Goal: Task Accomplishment & Management: Complete application form

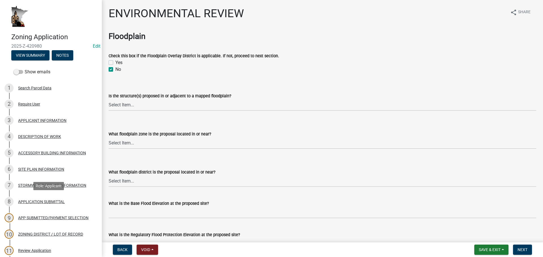
select select "5727336e-9a20-4bd2-a6f3-e7484509ff9a"
select select "e7961d78-4f82-4ea0-a075-1f680d90960e"
select select "32538aac-6b8c-4188-bd52-8c62054b7e7b"
select select "c0fe89da-e6be-4440-b09b-6bf401eca5d4"
select select "cc045de0-ead4-414c-a886-12e51f2bc4aa"
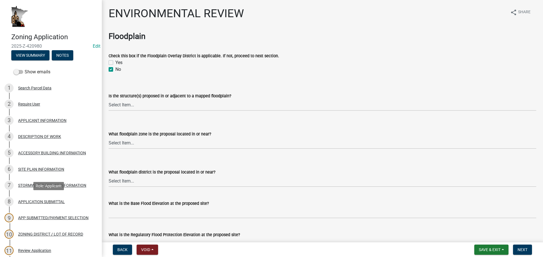
select select "c55ed237-4e75-4d9e-9e6e-534c544ae652"
click at [32, 128] on link "3 APPLICANT INFORMATION" at bounding box center [51, 120] width 102 height 16
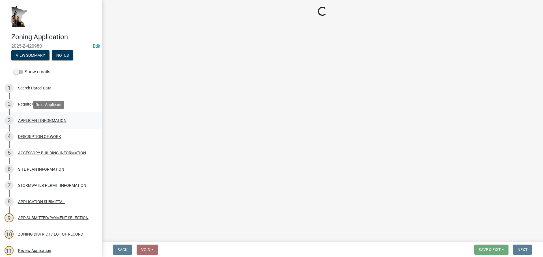
select select "884de254-84a4-4256-8abe-0e7e5fcf6e66"
select select "fe61b760-edb6-489e-bd8d-a795f346a382"
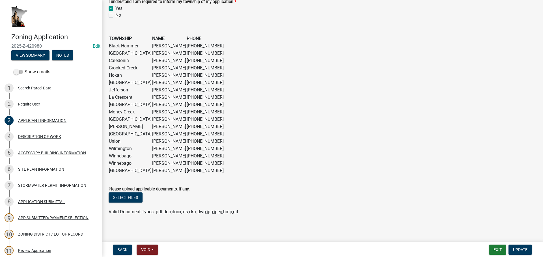
scroll to position [443, 0]
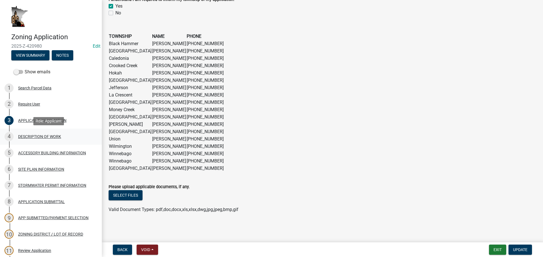
click at [60, 139] on div "DESCRIPTION OF WORK" at bounding box center [39, 137] width 43 height 4
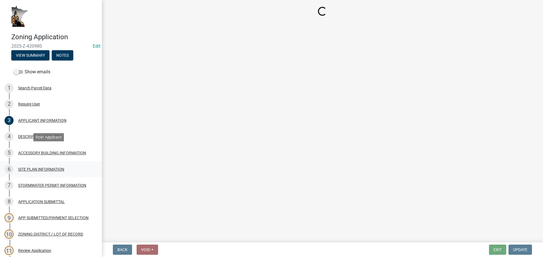
select select "6b2df0b1-1bbf-4b0d-81aa-b5436c1888e7"
select select "b77d4c88-b606-4875-889f-ef493ebc67f8"
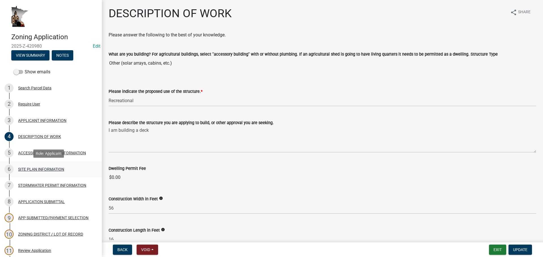
click at [46, 170] on div "SITE PLAN INFORMATION" at bounding box center [41, 170] width 46 height 4
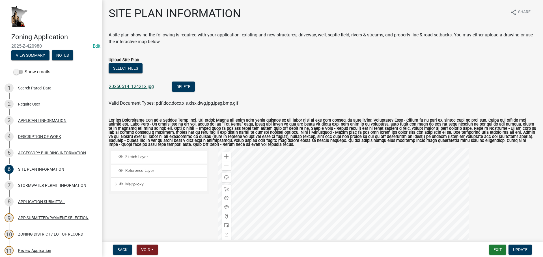
click at [144, 88] on link "20250514_124212.jpg" at bounding box center [131, 86] width 45 height 5
click at [228, 168] on div "Zoom out" at bounding box center [226, 165] width 9 height 9
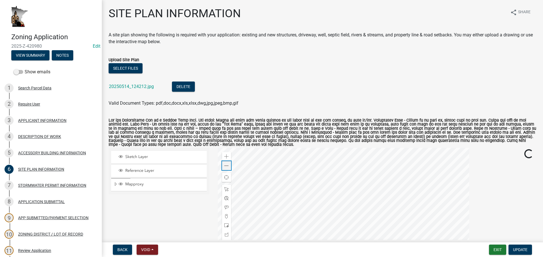
click at [228, 168] on div "Zoom out" at bounding box center [226, 165] width 9 height 9
click at [226, 164] on span at bounding box center [226, 166] width 5 height 5
click at [226, 165] on span at bounding box center [226, 166] width 5 height 5
click at [355, 222] on div at bounding box center [343, 218] width 251 height 141
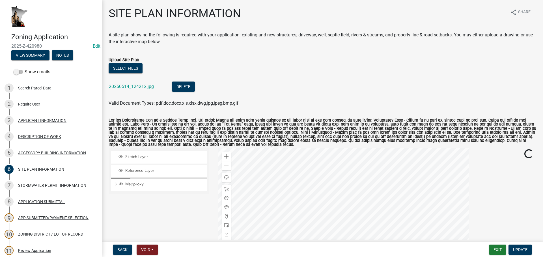
click at [375, 226] on div at bounding box center [343, 218] width 251 height 141
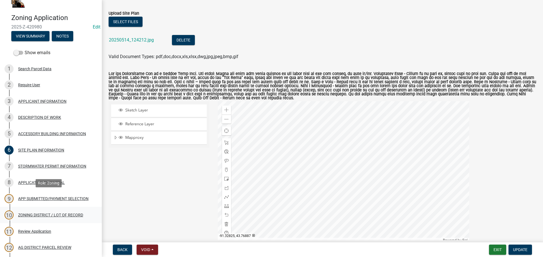
scroll to position [28, 0]
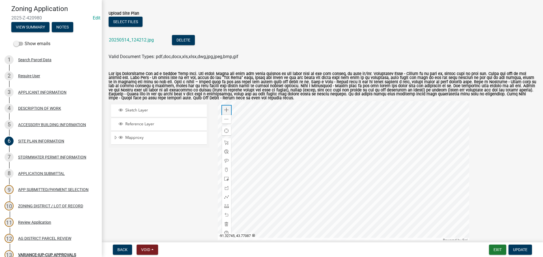
click at [229, 113] on div "Zoom in" at bounding box center [226, 110] width 9 height 9
click at [228, 112] on div "Zoom in" at bounding box center [226, 110] width 9 height 9
click at [374, 207] on div at bounding box center [343, 171] width 251 height 141
click at [225, 181] on span at bounding box center [226, 179] width 5 height 5
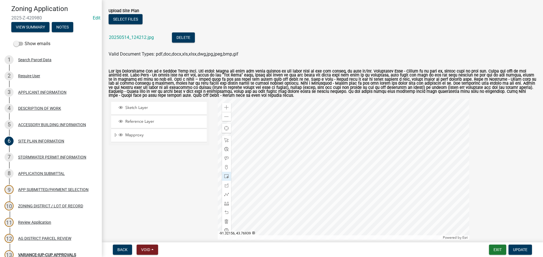
click at [337, 147] on div at bounding box center [343, 169] width 251 height 141
click at [224, 140] on span at bounding box center [226, 140] width 5 height 5
click at [326, 144] on div at bounding box center [343, 169] width 251 height 141
click at [332, 144] on div at bounding box center [343, 169] width 251 height 141
click at [370, 168] on span "Close" at bounding box center [369, 168] width 5 height 5
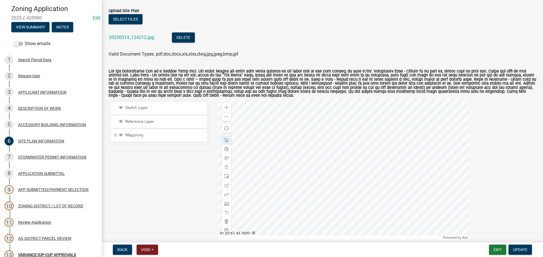
click at [329, 135] on div at bounding box center [343, 169] width 251 height 141
click at [357, 157] on div at bounding box center [343, 169] width 251 height 141
click at [333, 146] on div at bounding box center [343, 169] width 251 height 141
click at [331, 149] on div at bounding box center [343, 169] width 251 height 141
click at [347, 145] on div at bounding box center [343, 169] width 251 height 141
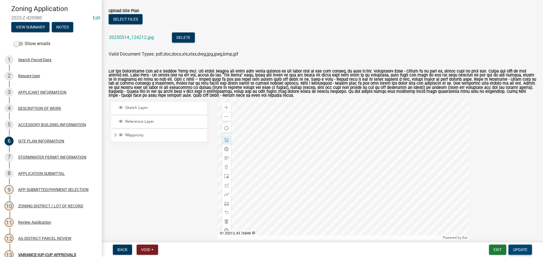
click at [524, 251] on span "Update" at bounding box center [520, 250] width 14 height 5
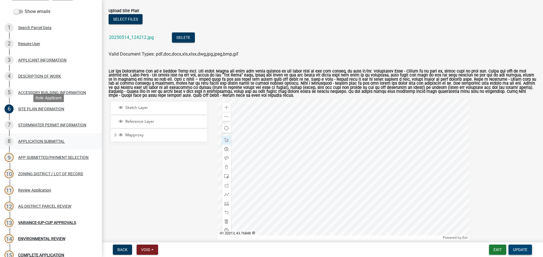
scroll to position [135, 0]
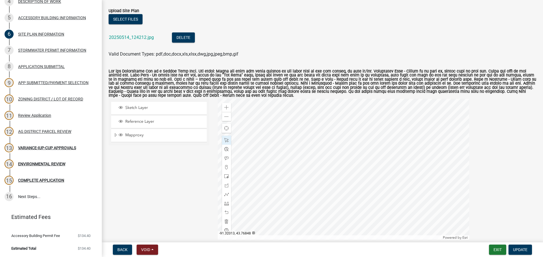
click at [47, 131] on div "AG DISTRICT PARCEL REVIEW" at bounding box center [44, 132] width 53 height 4
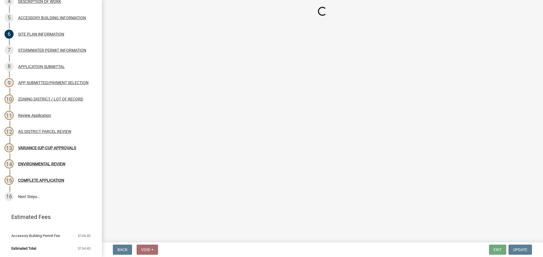
select select "fe23c68f-3976-40fb-92de-7ec6f88d0010"
select select "3b18ef5f-e7ff-4fcf-8156-a91f38410bab"
select select "e720d887-05b7-48e7-b675-04570e4c9f75"
select select "9717a08b-7b03-4d72-87d7-7ef9e9f7ef3b"
select select "c756e23e-ff22-4e58-8178-2621bc441b49"
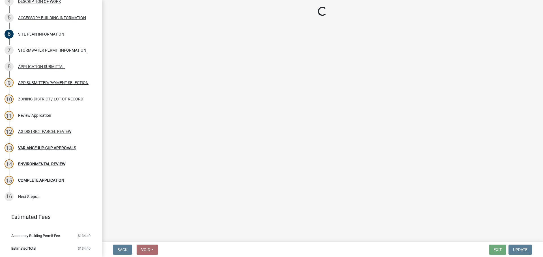
select select "93514e09-9993-4aea-b530-60a9708c3e74"
select select "a045efff-9645-47c6-b046-89cf1e905dd6"
select select "aa1ca06f-8d34-4542-998d-1b6ccdc96445"
select select "f47993c2-143f-42b0-843f-88b20baa7a0f"
select select "010a36e8-78ab-47dd-88f8-ccc0edf139b8"
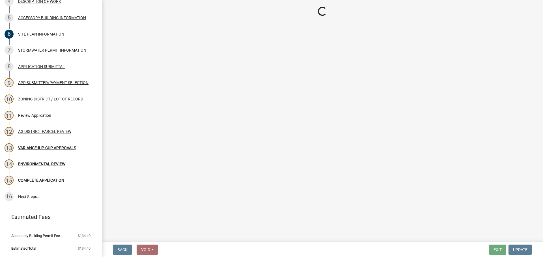
select select "617636dc-6122-45c9-991a-bd8b90cb2b24"
select select "a9ce9e2b-a26e-4782-922d-09df730091ad"
select select "2040f1b6-20ab-401b-9b6f-6f3fd46d4e8e"
select select "6e389f70-961b-4b78-9c47-c422b69289d9"
select select "1e0d970e-6746-4216-b065-d6933a69b3fa"
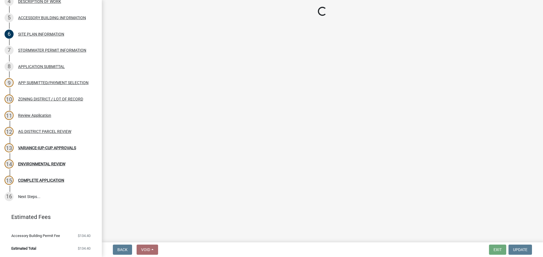
select select "44b75d30-e230-4ce0-8c0f-1ddadfe5cfb2"
select select "6d223645-95f1-4b70-a074-2c09099ea196"
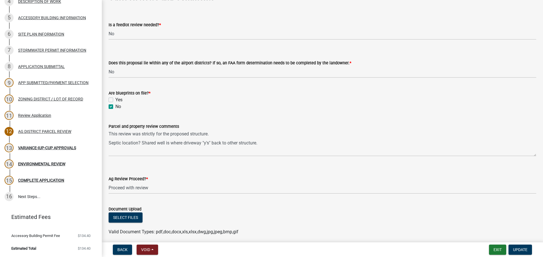
scroll to position [1000, 0]
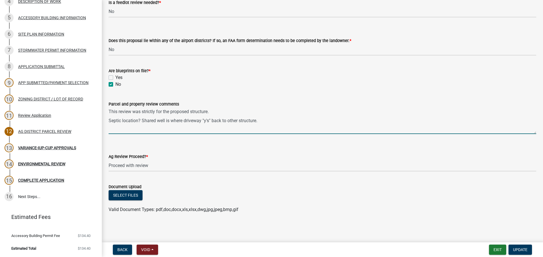
drag, startPoint x: 142, startPoint y: 120, endPoint x: 103, endPoint y: 117, distance: 38.8
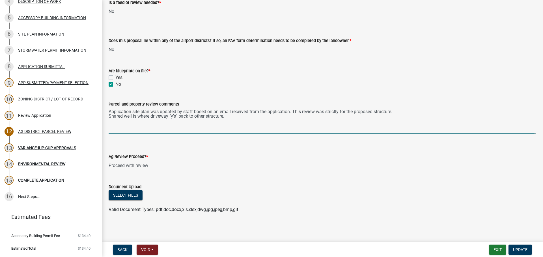
click at [423, 112] on textarea "Application site plan was updated by staff based on an email received from the …" at bounding box center [322, 121] width 427 height 27
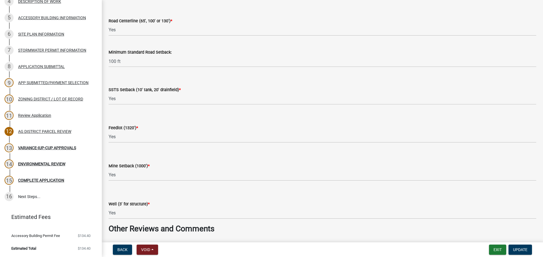
scroll to position [746, 0]
type textarea "Application site plan was updated by staff based on an email received from the …"
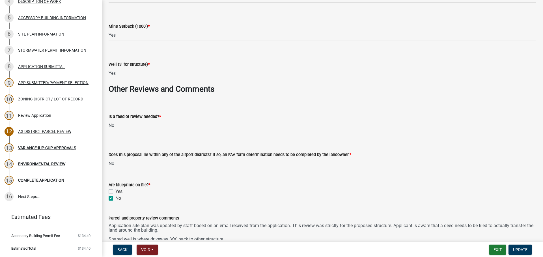
scroll to position [887, 0]
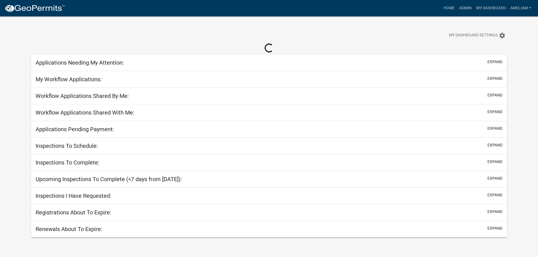
select select "3: 100"
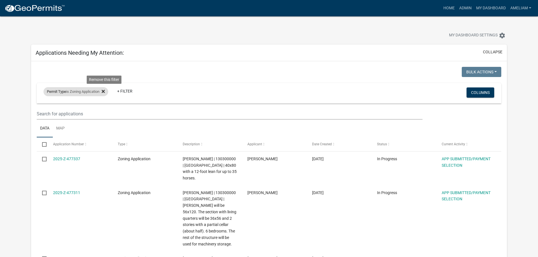
click at [104, 90] on icon at bounding box center [103, 91] width 3 height 5
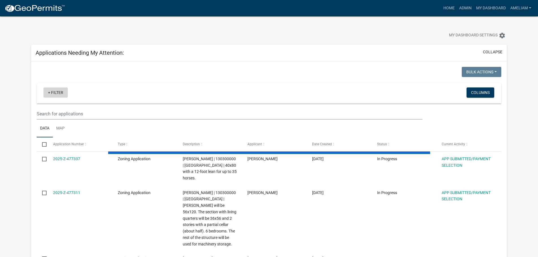
click at [48, 93] on link "+ Filter" at bounding box center [56, 93] width 24 height 10
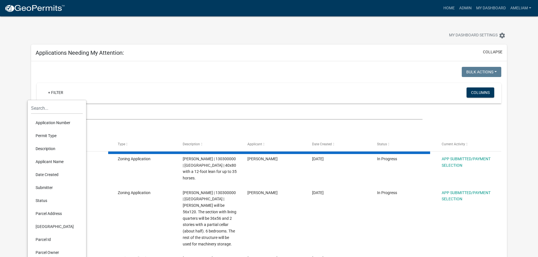
click at [50, 135] on li "Permit Type" at bounding box center [57, 135] width 52 height 13
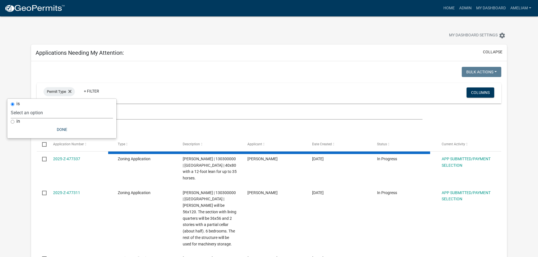
click at [60, 117] on select "Select an option 911 Address Assignment Building Contractor (Registration) Buil…" at bounding box center [62, 113] width 102 height 12
select select "253dacdd-2dce-46fa-a212-aa06fd039a76"
click at [27, 107] on select "Select an option 911 Address Assignment Building Contractor (Registration) Buil…" at bounding box center [62, 113] width 102 height 12
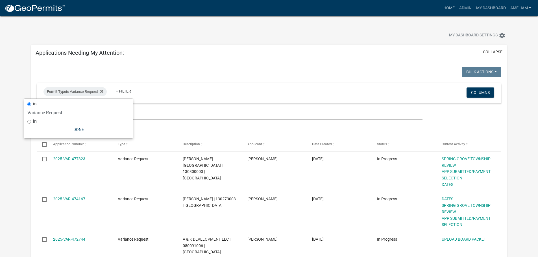
click at [257, 128] on ul "Data Map" at bounding box center [269, 129] width 465 height 18
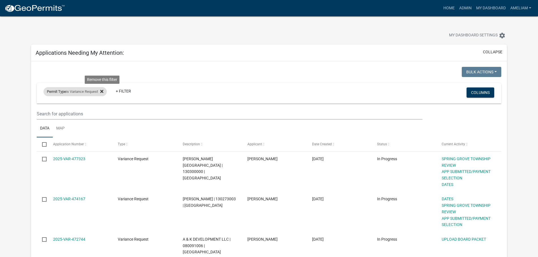
click at [103, 94] on icon at bounding box center [101, 91] width 3 height 5
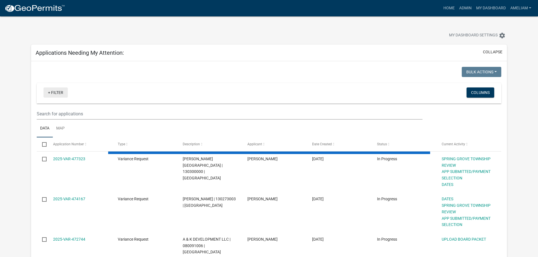
click at [65, 90] on link "+ Filter" at bounding box center [56, 93] width 24 height 10
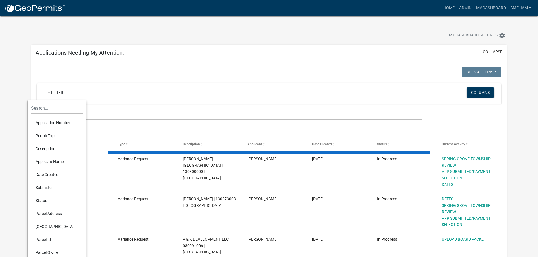
click at [49, 135] on li "Permit Type" at bounding box center [57, 135] width 52 height 13
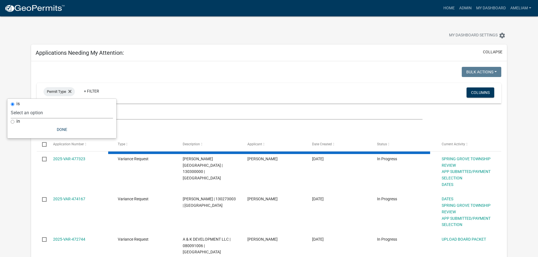
click at [51, 113] on select "Select an option 911 Address Assignment Building Contractor (Registration) Buil…" at bounding box center [62, 113] width 102 height 12
select select "3: 100"
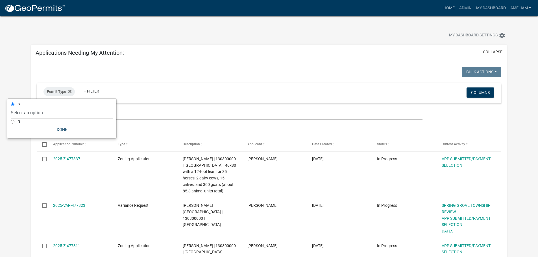
select select "bc324cb9-e0e9-4a62-a498-83b9cdb5bb02"
click at [33, 107] on select "Select an option 911 Address Assignment Building Contractor (Registration) Buil…" at bounding box center [62, 113] width 102 height 12
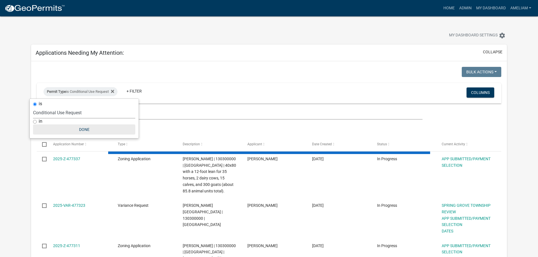
click at [88, 130] on button "Done" at bounding box center [84, 130] width 102 height 10
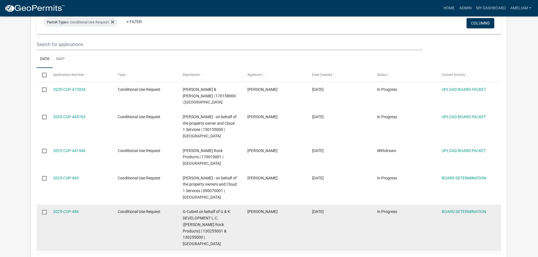
scroll to position [57, 0]
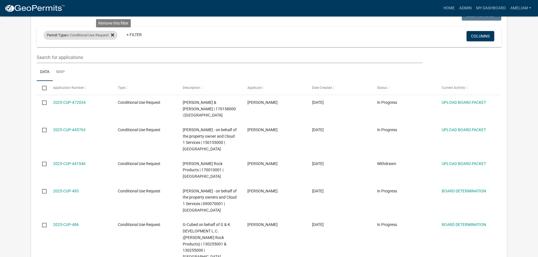
click at [114, 38] on fa-icon at bounding box center [111, 35] width 5 height 9
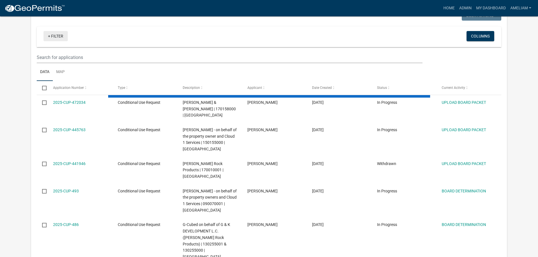
click at [61, 37] on link "+ Filter" at bounding box center [56, 36] width 24 height 10
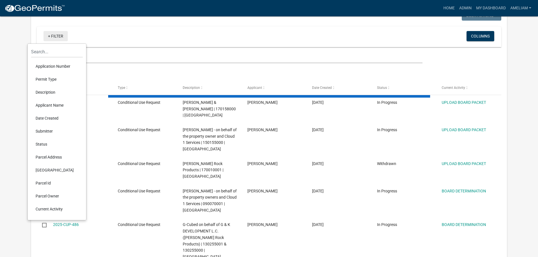
select select "3: 100"
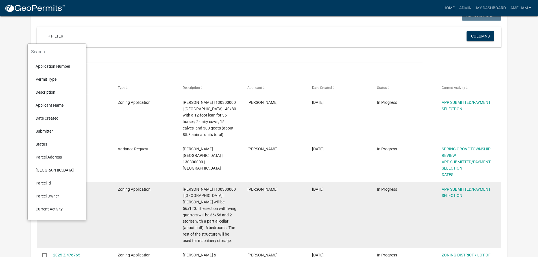
click at [160, 185] on datatable-body-cell "Zoning Application" at bounding box center [144, 215] width 65 height 66
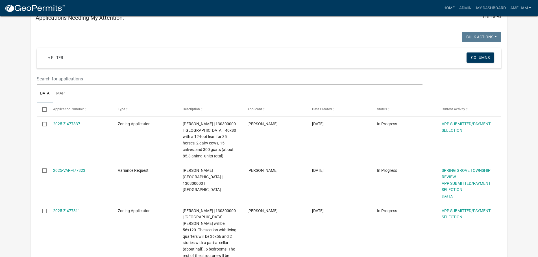
scroll to position [0, 0]
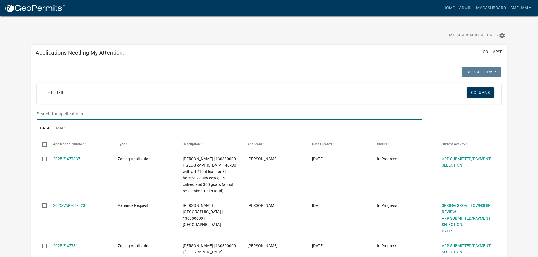
click at [74, 112] on input "text" at bounding box center [230, 114] width 386 height 12
click at [54, 90] on link "+ Filter" at bounding box center [56, 93] width 24 height 10
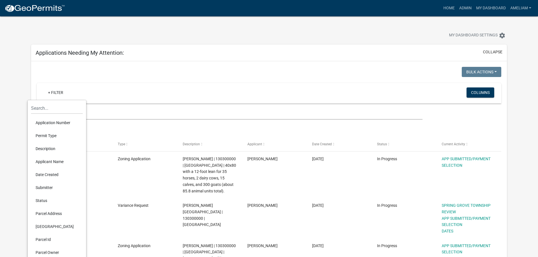
click at [51, 134] on li "Permit Type" at bounding box center [57, 135] width 52 height 13
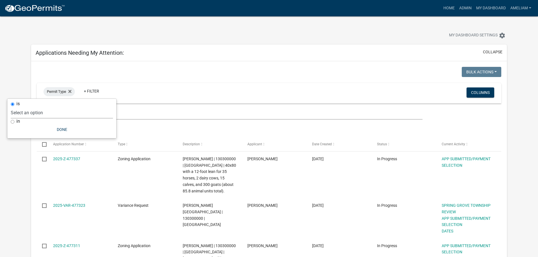
drag, startPoint x: 61, startPoint y: 117, endPoint x: 61, endPoint y: 114, distance: 3.2
click at [61, 117] on select "Select an option 911 Address Assignment Building Contractor (Registration) Buil…" at bounding box center [62, 113] width 102 height 12
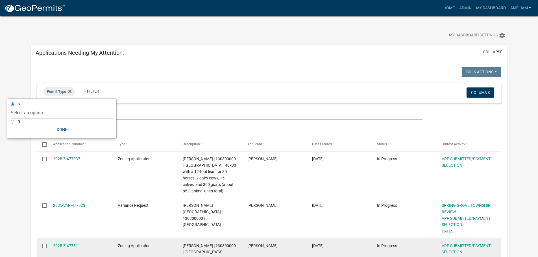
select select "ab47ea82-e657-482e-ae9b-2200b05822c4"
click at [29, 107] on select "Select an option 911 Address Assignment Building Contractor (Registration) Buil…" at bounding box center [62, 113] width 102 height 12
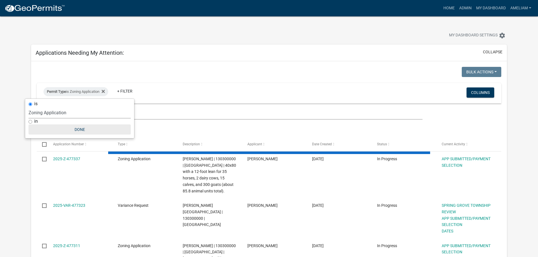
click at [84, 132] on button "Done" at bounding box center [80, 130] width 102 height 10
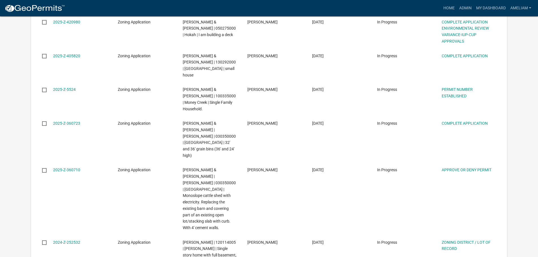
scroll to position [1272, 0]
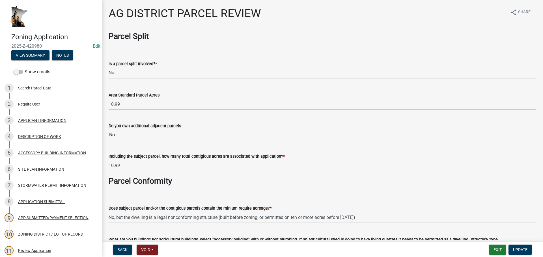
select select "fe23c68f-3976-40fb-92de-7ec6f88d0010"
select select "3b18ef5f-e7ff-4fcf-8156-a91f38410bab"
select select "e720d887-05b7-48e7-b675-04570e4c9f75"
select select "9717a08b-7b03-4d72-87d7-7ef9e9f7ef3b"
select select "c756e23e-ff22-4e58-8178-2621bc441b49"
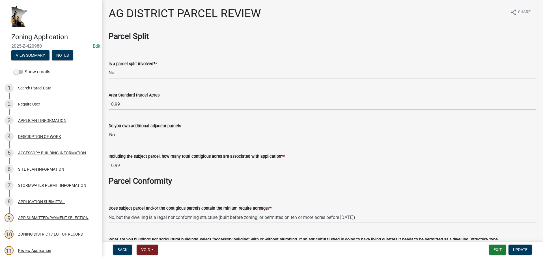
select select "93514e09-9993-4aea-b530-60a9708c3e74"
select select "a045efff-9645-47c6-b046-89cf1e905dd6"
select select "aa1ca06f-8d34-4542-998d-1b6ccdc96445"
select select "f47993c2-143f-42b0-843f-88b20baa7a0f"
select select "010a36e8-78ab-47dd-88f8-ccc0edf139b8"
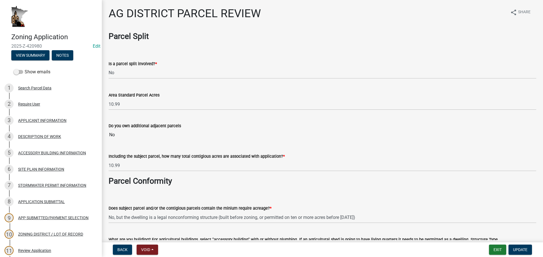
select select "617636dc-6122-45c9-991a-bd8b90cb2b24"
select select "a9ce9e2b-a26e-4782-922d-09df730091ad"
select select "2040f1b6-20ab-401b-9b6f-6f3fd46d4e8e"
select select "6e389f70-961b-4b78-9c47-c422b69289d9"
select select "1e0d970e-6746-4216-b065-d6933a69b3fa"
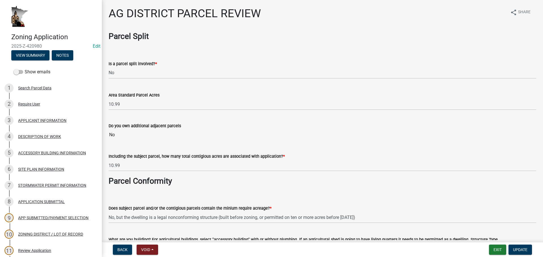
select select "44b75d30-e230-4ce0-8c0f-1ddadfe5cfb2"
select select "6d223645-95f1-4b70-a074-2c09099ea196"
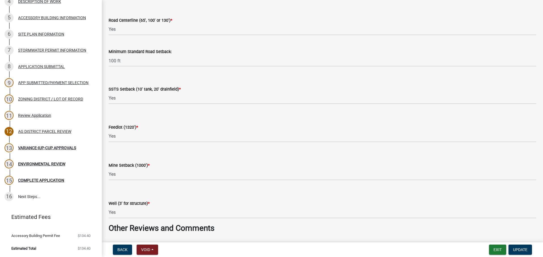
scroll to position [746, 0]
click at [164, 133] on select "Select Item... Yes No N/A" at bounding box center [322, 138] width 427 height 12
click at [109, 132] on select "Select Item... Yes No N/A" at bounding box center [322, 138] width 427 height 12
select select "2afcbc7a-ba70-4308-bdab-ed49491d43d0"
click at [147, 181] on select "Select Item... Yes No N/A" at bounding box center [322, 176] width 427 height 12
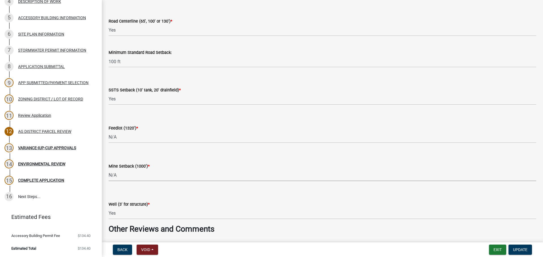
click at [109, 170] on select "Select Item... Yes No N/A" at bounding box center [322, 176] width 427 height 12
select select "be49bf27-167c-4383-b137-854eb09e2cec"
click at [183, 155] on div "Mine Setback (1000') * Select Item... Yes No N/A" at bounding box center [322, 164] width 427 height 33
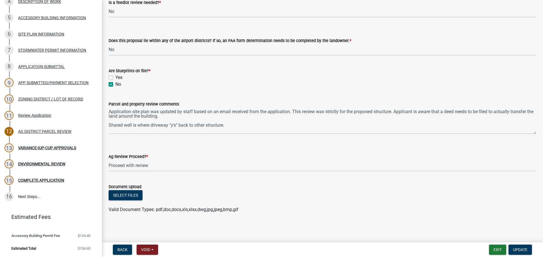
scroll to position [972, 0]
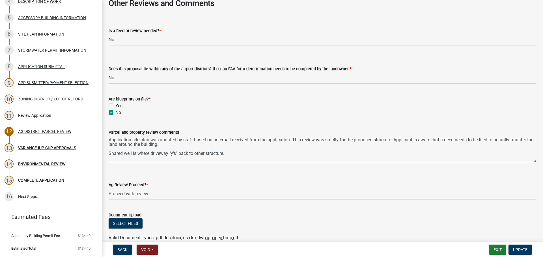
click at [176, 144] on textarea "Application site plan was updated by staff based on an email received from the …" at bounding box center [322, 149] width 427 height 27
type textarea "Application site plan was updated by staff based on an email received from the …"
click at [528, 254] on button "Update" at bounding box center [519, 250] width 23 height 10
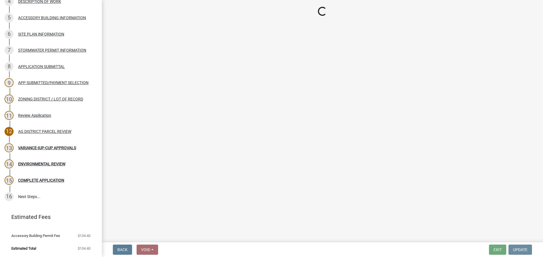
scroll to position [0, 0]
select select "5727336e-9a20-4bd2-a6f3-e7484509ff9a"
select select "e7961d78-4f82-4ea0-a075-1f680d90960e"
select select "32538aac-6b8c-4188-bd52-8c62054b7e7b"
select select "c0fe89da-e6be-4440-b09b-6bf401eca5d4"
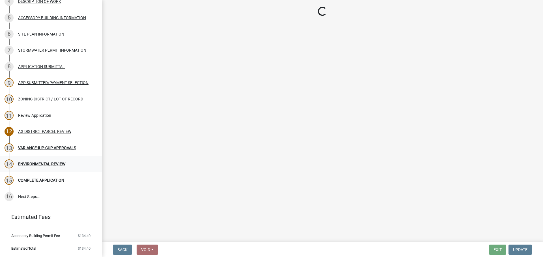
select select "cc045de0-ead4-414c-a886-12e51f2bc4aa"
select select "c55ed237-4e75-4d9e-9e6e-534c544ae652"
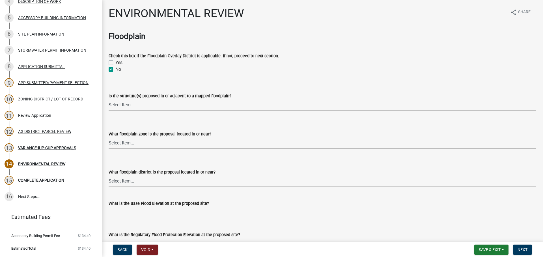
click at [183, 190] on wm-data-entity-input "What floodplain district is the proposal located in or near? Select Item... Flo…" at bounding box center [322, 173] width 427 height 38
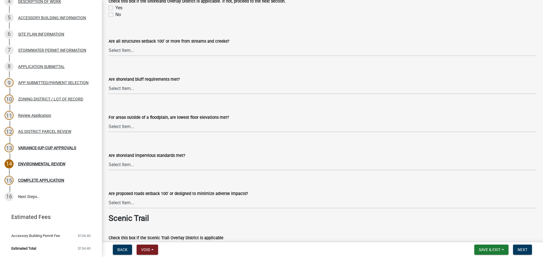
scroll to position [367, 0]
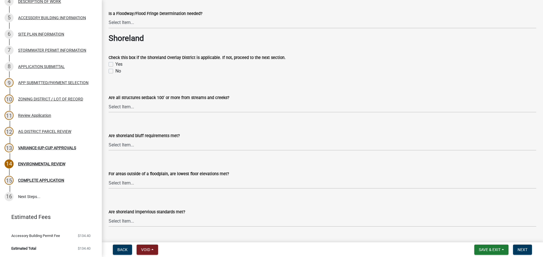
drag, startPoint x: 111, startPoint y: 71, endPoint x: 137, endPoint y: 75, distance: 25.8
click at [115, 71] on label "No" at bounding box center [118, 71] width 6 height 7
click at [115, 71] on input "No" at bounding box center [117, 70] width 4 height 4
checkbox input "true"
checkbox input "false"
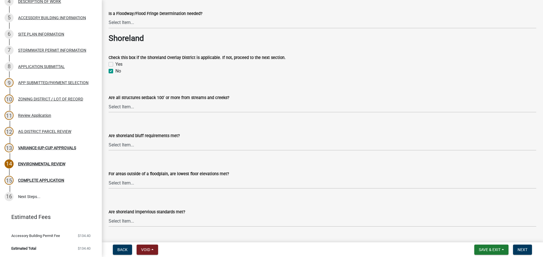
checkbox input "true"
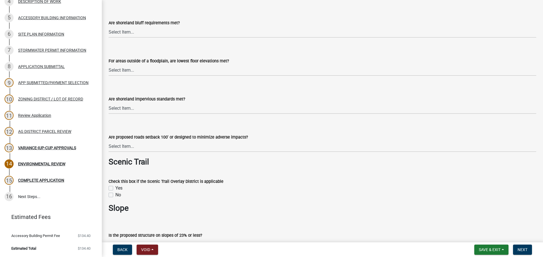
scroll to position [565, 0]
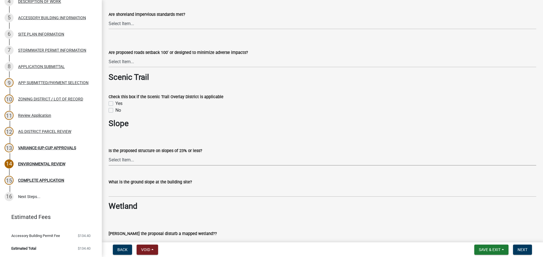
click at [118, 161] on select "Select Item... Yes No" at bounding box center [322, 160] width 427 height 12
click at [109, 154] on select "Select Item... Yes No" at bounding box center [322, 160] width 427 height 12
select select "294fbb0f-ef92-492d-a55d-6ae48f2d4023"
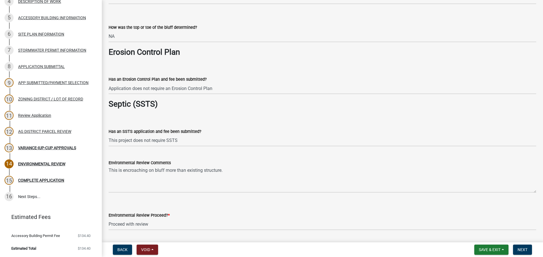
scroll to position [904, 0]
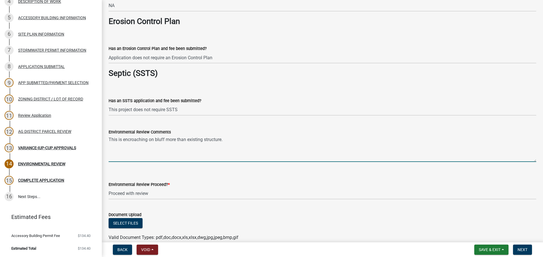
click at [124, 140] on textarea "This is encroaching on bluff more than existing structure." at bounding box center [322, 149] width 427 height 27
type textarea "This is not encroaching on bluff more than existing structure."
drag, startPoint x: 199, startPoint y: 135, endPoint x: 218, endPoint y: 139, distance: 19.8
click at [199, 136] on textarea "This is not encroaching on bluff more than existing structure." at bounding box center [322, 149] width 427 height 27
drag, startPoint x: 230, startPoint y: 140, endPoint x: 102, endPoint y: 141, distance: 128.3
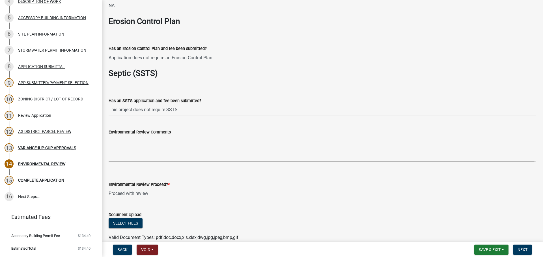
click at [250, 203] on wm-data-entity-input "Environmental Review Proceed? * Select Item... Proceed with review Deny permit …" at bounding box center [322, 186] width 427 height 38
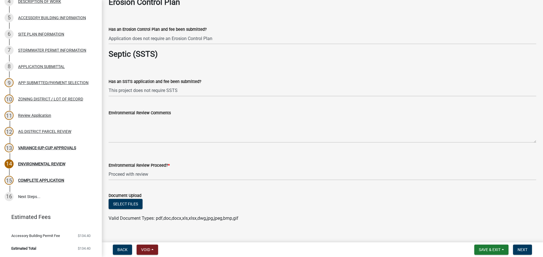
scroll to position [932, 0]
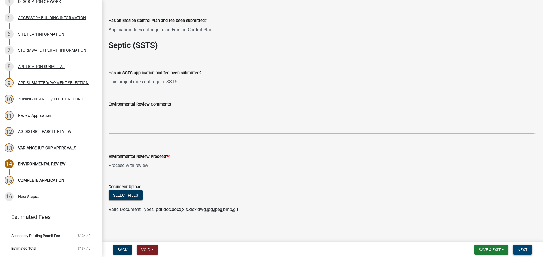
click at [525, 251] on span "Next" at bounding box center [522, 250] width 10 height 5
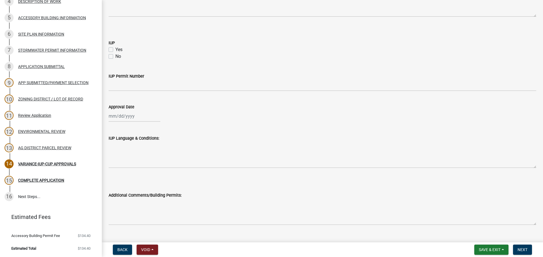
scroll to position [322, 0]
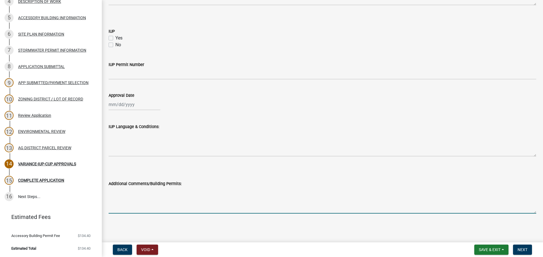
click at [240, 196] on textarea "Additional Comments/Building Permits:" at bounding box center [322, 200] width 427 height 27
type textarea "Permit #517 to build a house and garage on 3/25/1977."
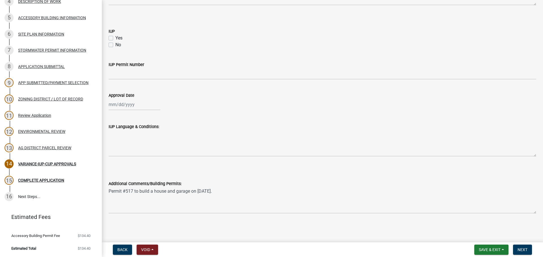
click at [246, 215] on wm-data-entity-input "Additional Comments/Building Permits: Permit #517 to build a house and garage o…" at bounding box center [322, 196] width 427 height 46
click at [519, 252] on span "Next" at bounding box center [522, 250] width 10 height 5
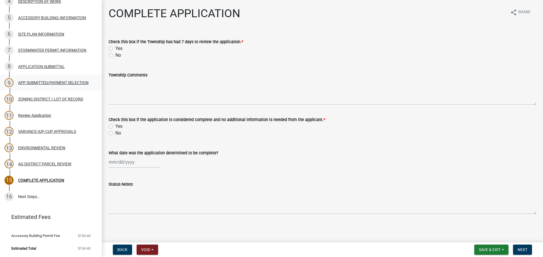
click at [31, 81] on div "APP SUBMITTED/PAYMENT SELECTION" at bounding box center [53, 83] width 70 height 4
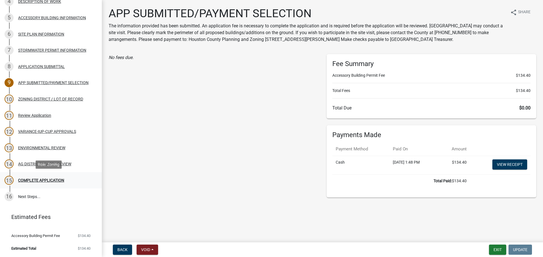
click at [60, 175] on link "15 COMPLETE APPLICATION" at bounding box center [51, 180] width 102 height 16
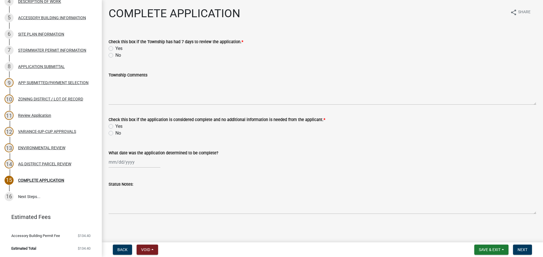
click at [109, 46] on div "Yes" at bounding box center [322, 48] width 427 height 7
click at [119, 48] on label "Yes" at bounding box center [118, 48] width 7 height 7
click at [119, 48] on input "Yes" at bounding box center [117, 47] width 4 height 4
radio input "true"
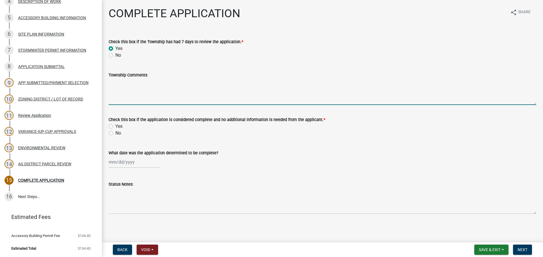
click at [128, 95] on textarea "Township Comments" at bounding box center [322, 92] width 427 height 27
type textarea "Notice was sent to Hokah Township on 5/28/25 and no comments were received."
click at [115, 127] on label "Yes" at bounding box center [118, 126] width 7 height 7
click at [115, 127] on input "Yes" at bounding box center [117, 125] width 4 height 4
radio input "true"
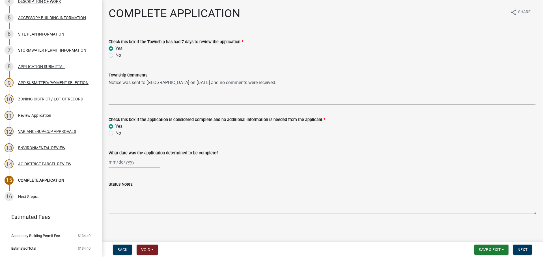
click at [120, 169] on wm-data-entity-input "What date was the application determined to be complete?" at bounding box center [322, 157] width 427 height 31
select select "9"
select select "2025"
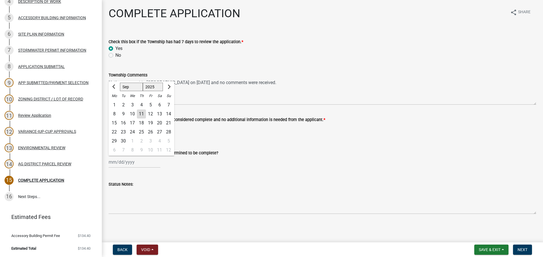
click at [120, 163] on div "Jan Feb Mar Apr May Jun Jul Aug Sep Oct Nov Dec 1525 1526 1527 1528 1529 1530 1…" at bounding box center [135, 163] width 52 height 12
click at [141, 116] on div "11" at bounding box center [141, 114] width 9 height 9
type input "09/11/2025"
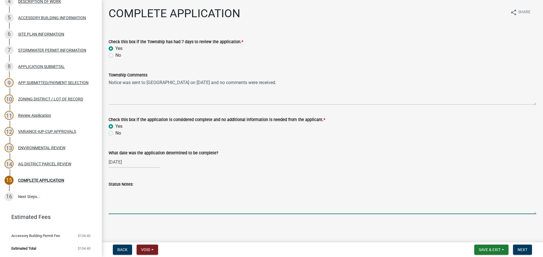
click at [122, 189] on textarea "Status Notes:" at bounding box center [322, 201] width 427 height 27
type textarea "9/11/25 -"
click at [119, 160] on div "09/11/2025" at bounding box center [135, 163] width 52 height 12
select select "9"
select select "2025"
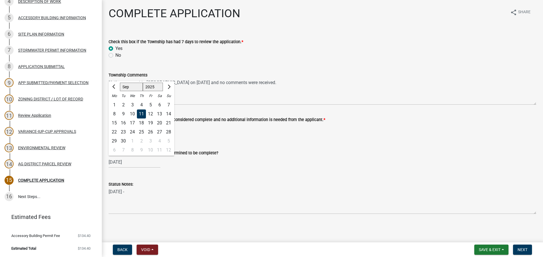
click at [131, 113] on div "10" at bounding box center [132, 114] width 9 height 9
type input "09/10/2025"
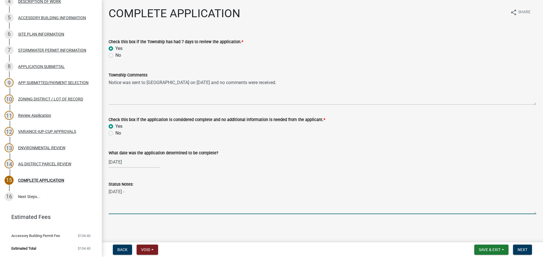
click at [142, 193] on textarea "9/11/25 -" at bounding box center [322, 201] width 427 height 27
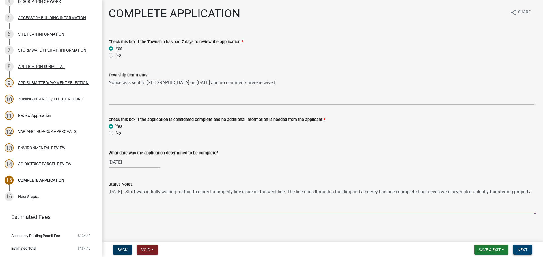
type textarea "9/11/25 - Staff was initially waiting for him to correct a property line issue …"
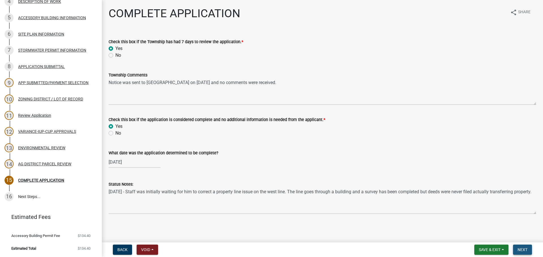
click at [526, 255] on button "Next" at bounding box center [522, 250] width 19 height 10
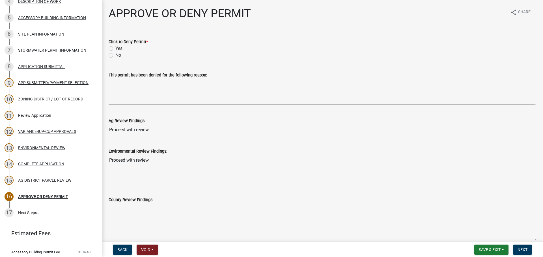
scroll to position [151, 0]
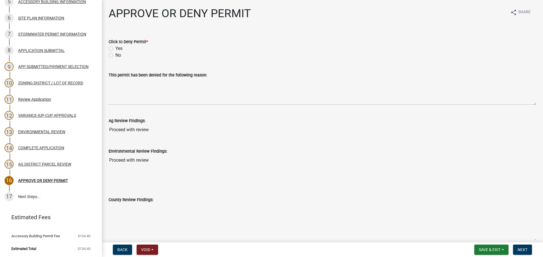
click at [115, 55] on label "No" at bounding box center [118, 55] width 6 height 7
click at [115, 55] on input "No" at bounding box center [117, 54] width 4 height 4
radio input "true"
drag, startPoint x: 527, startPoint y: 252, endPoint x: 522, endPoint y: 253, distance: 4.7
click at [527, 252] on span "Next" at bounding box center [522, 250] width 10 height 5
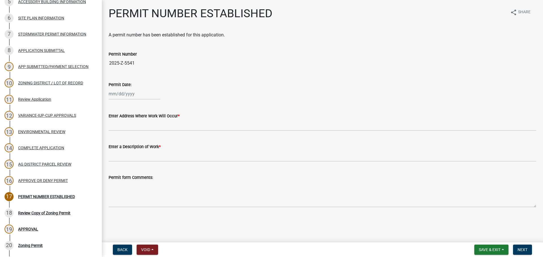
scroll to position [217, 0]
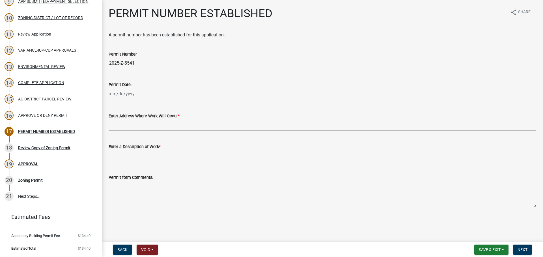
click at [108, 93] on div "Permit Date:" at bounding box center [322, 86] width 436 height 26
click at [111, 92] on div at bounding box center [135, 94] width 52 height 12
select select "9"
select select "2025"
click at [141, 131] on div "11" at bounding box center [141, 133] width 9 height 9
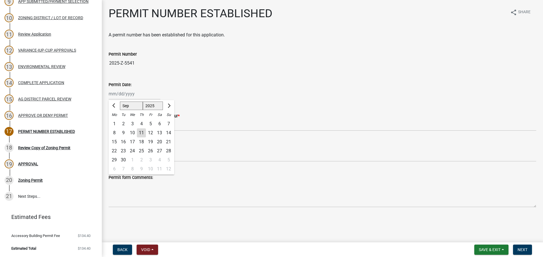
type input "09/11/2025"
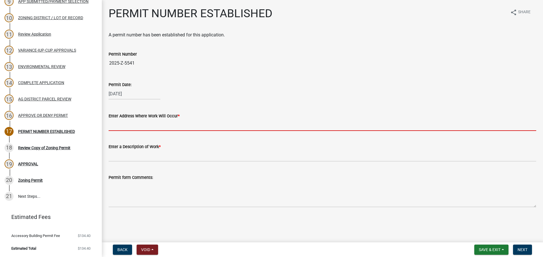
click at [141, 127] on input "Enter Address Where Work Will Occur *" at bounding box center [322, 126] width 427 height 12
click at [113, 121] on input "Enter Address Where Work Will Occur *" at bounding box center [322, 126] width 427 height 12
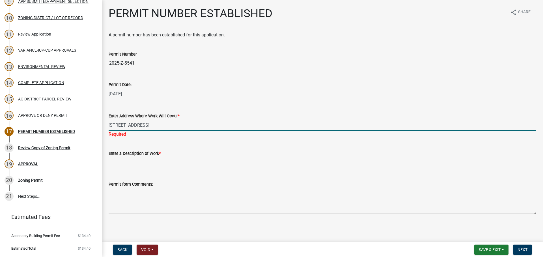
type input "3221 Kriebich Drive, La Crescent"
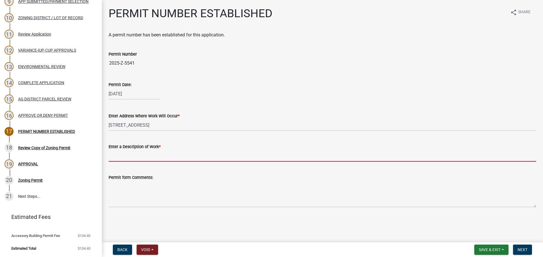
click at [161, 163] on wm-data-entity-input "Enter a Description of Work *" at bounding box center [322, 151] width 427 height 31
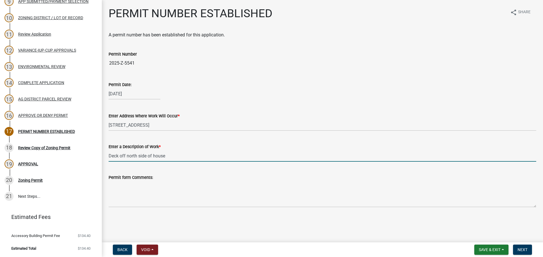
type input "Deck off north side of house"
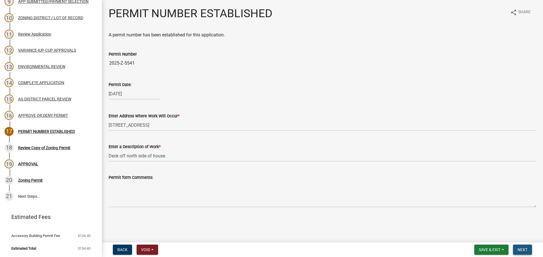
click at [518, 253] on button "Next" at bounding box center [522, 250] width 19 height 10
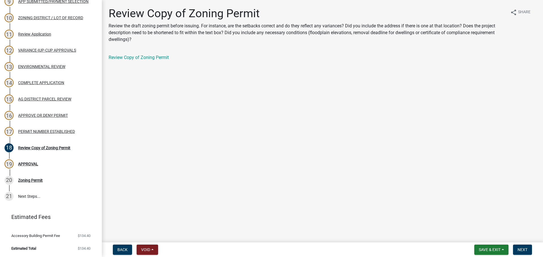
click at [126, 54] on div "Review Copy of Zoning Permit Review the draft zoning permit before issuing. For…" at bounding box center [322, 39] width 436 height 64
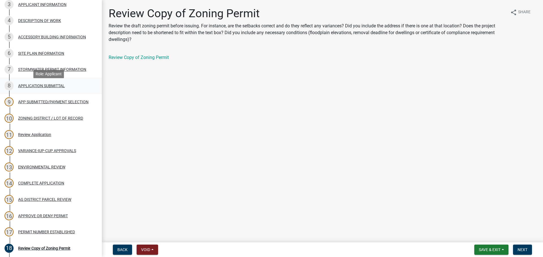
scroll to position [104, 0]
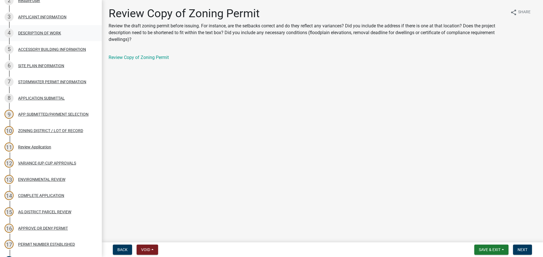
drag, startPoint x: 51, startPoint y: 38, endPoint x: 52, endPoint y: 33, distance: 5.7
click at [52, 33] on div "DESCRIPTION OF WORK" at bounding box center [39, 33] width 43 height 4
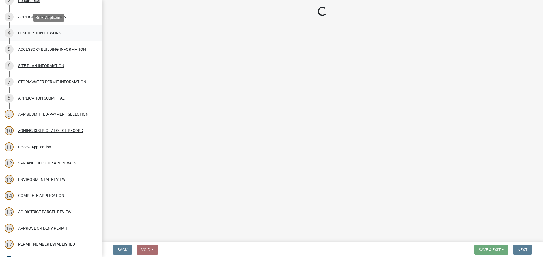
select select "6b2df0b1-1bbf-4b0d-81aa-b5436c1888e7"
select select "b77d4c88-b606-4875-889f-ef493ebc67f8"
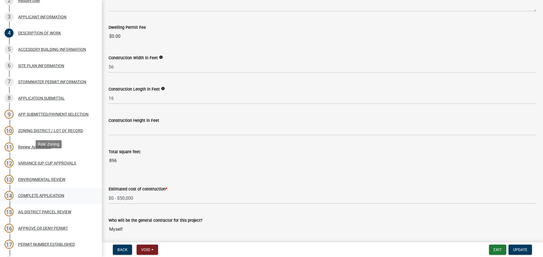
scroll to position [217, 0]
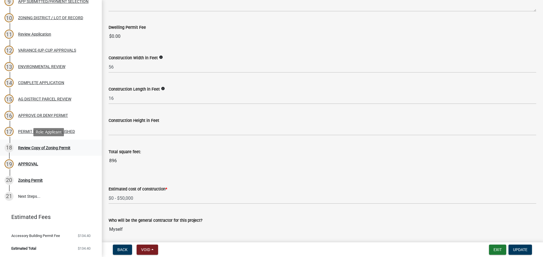
click at [45, 151] on div "18 Review Copy of Zoning Permit" at bounding box center [49, 148] width 88 height 9
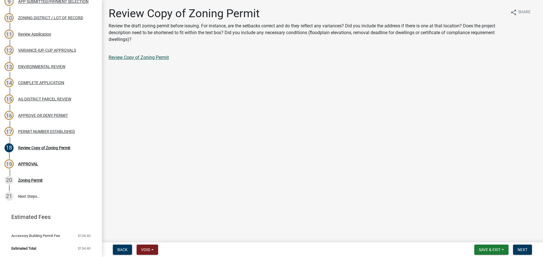
click at [161, 59] on link "Review Copy of Zoning Permit" at bounding box center [139, 57] width 60 height 5
click at [521, 252] on span "Next" at bounding box center [522, 250] width 10 height 5
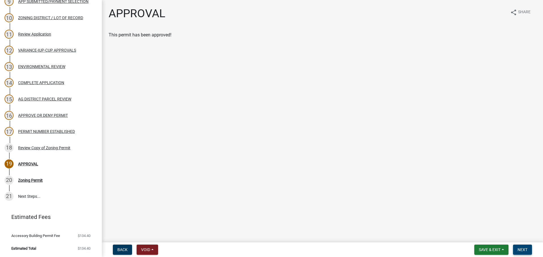
click at [531, 252] on button "Next" at bounding box center [522, 250] width 19 height 10
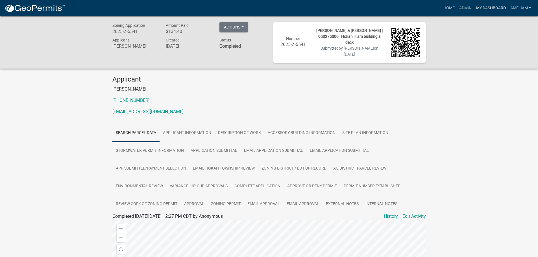
click at [496, 11] on link "My Dashboard" at bounding box center [491, 8] width 34 height 11
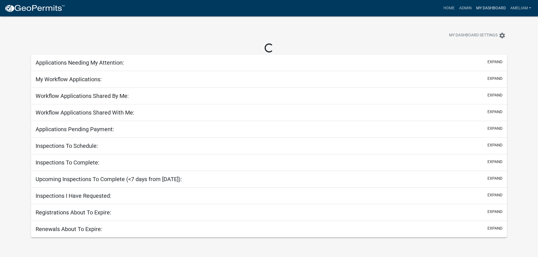
select select "3: 100"
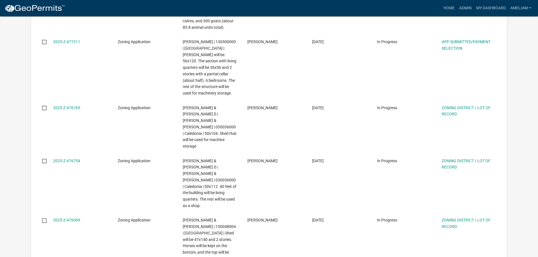
scroll to position [33, 0]
